Goal: Information Seeking & Learning: Learn about a topic

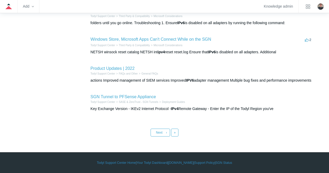
scroll to position [249, 0]
click at [177, 133] on link "Last »" at bounding box center [175, 133] width 8 height 8
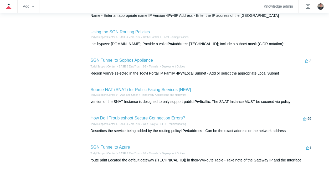
scroll to position [242, 0]
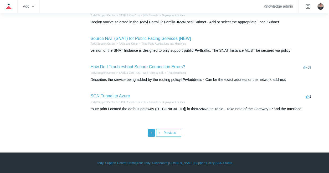
click at [152, 130] on link "« First" at bounding box center [152, 133] width 8 height 8
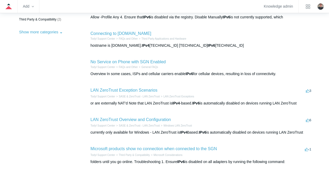
scroll to position [105, 0]
